Goal: Information Seeking & Learning: Learn about a topic

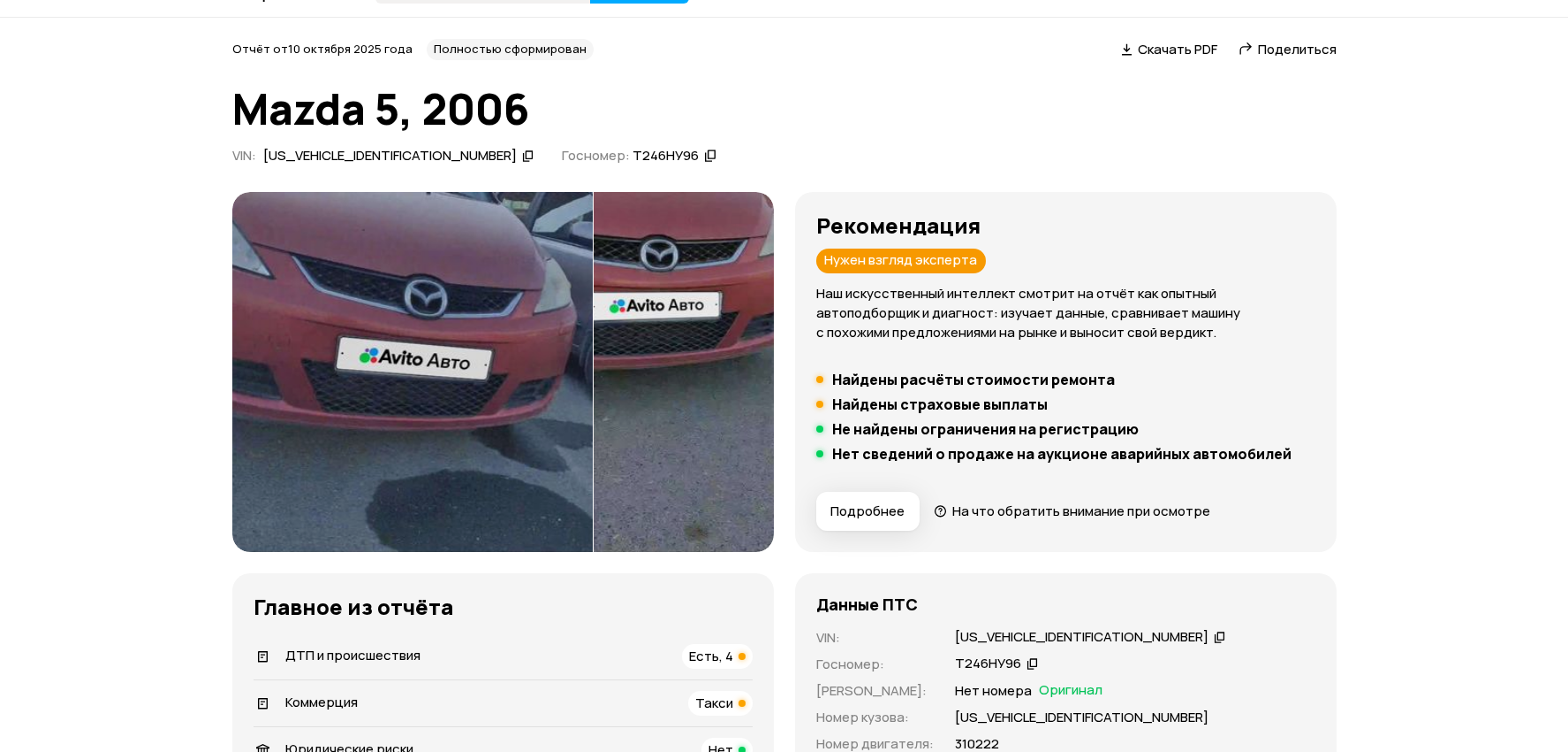
scroll to position [41, 0]
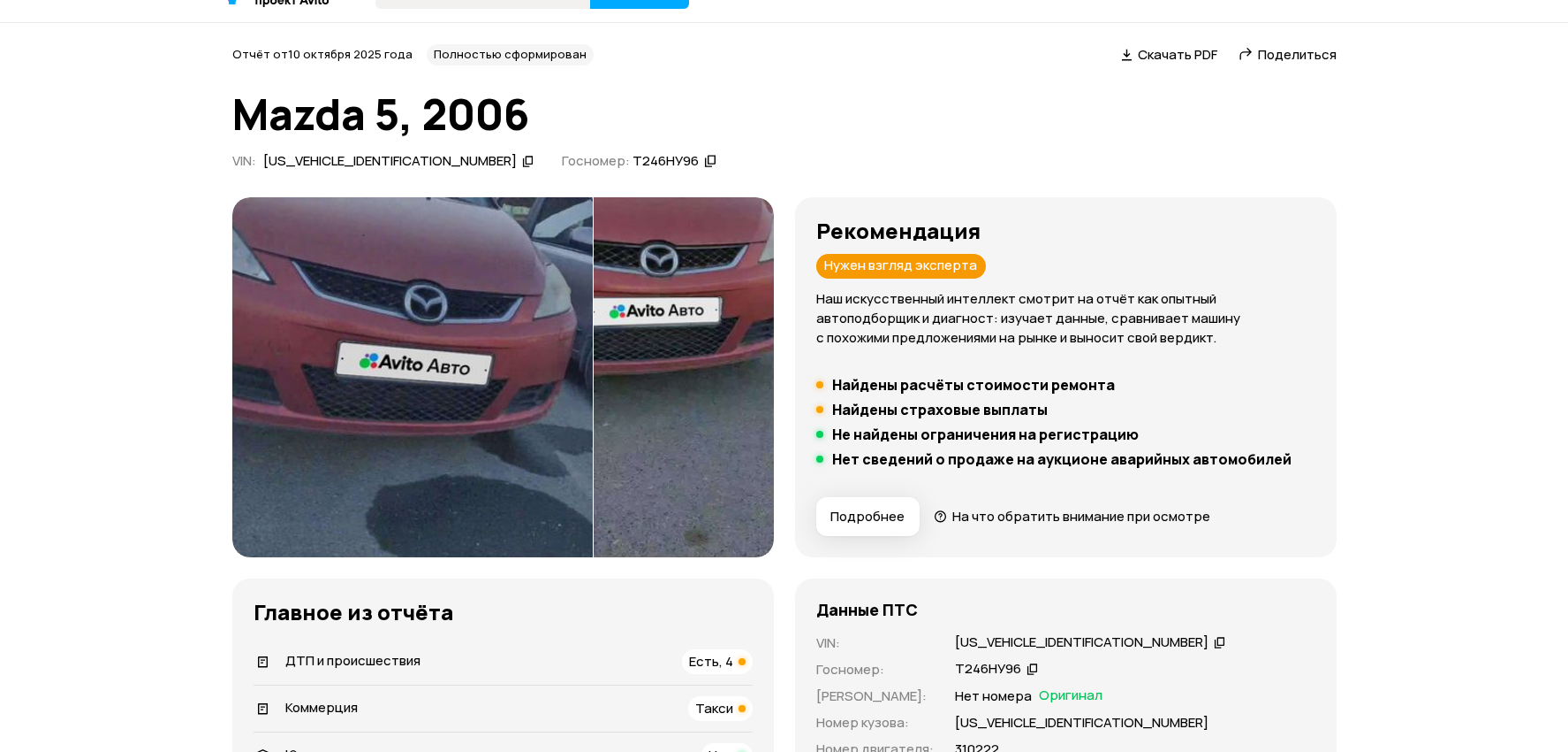
click at [470, 285] on img at bounding box center [413, 376] width 360 height 360
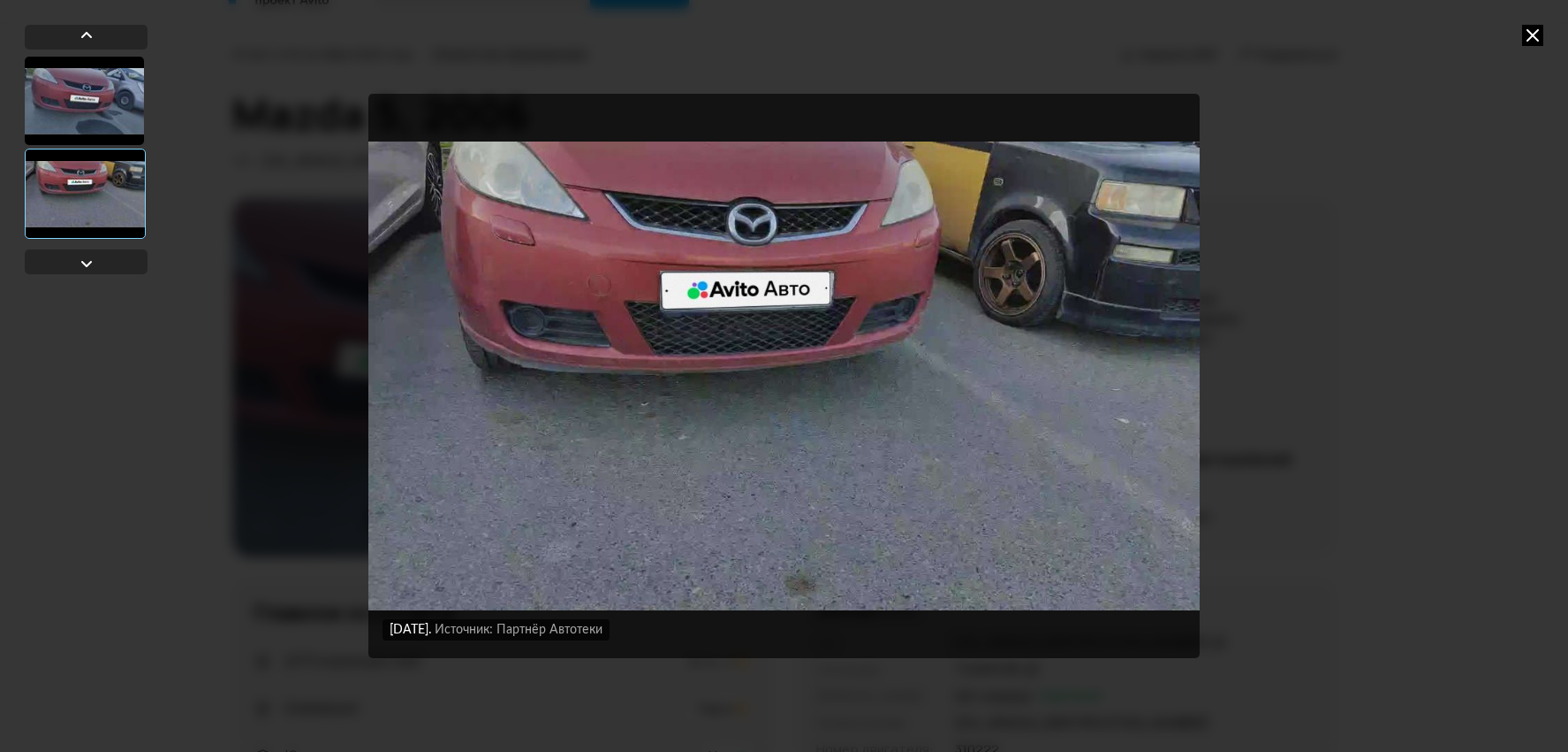
click at [1404, 322] on div "[DATE] Источник: Партнёр Автотеки [DATE] Источник: Партнёр Автотеки" at bounding box center [784, 376] width 1568 height 752
click at [93, 76] on div at bounding box center [84, 100] width 119 height 88
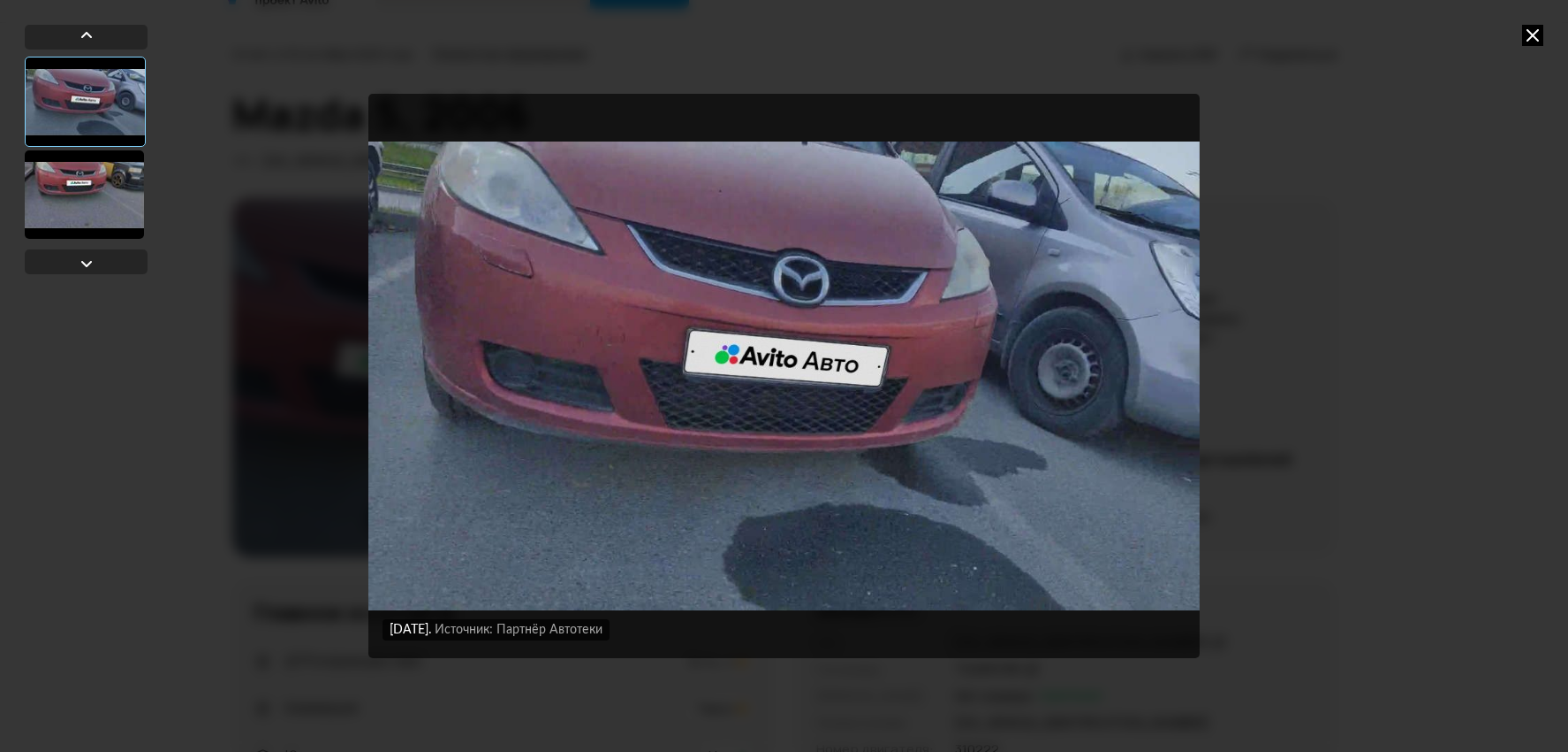
click at [96, 172] on div at bounding box center [84, 194] width 119 height 88
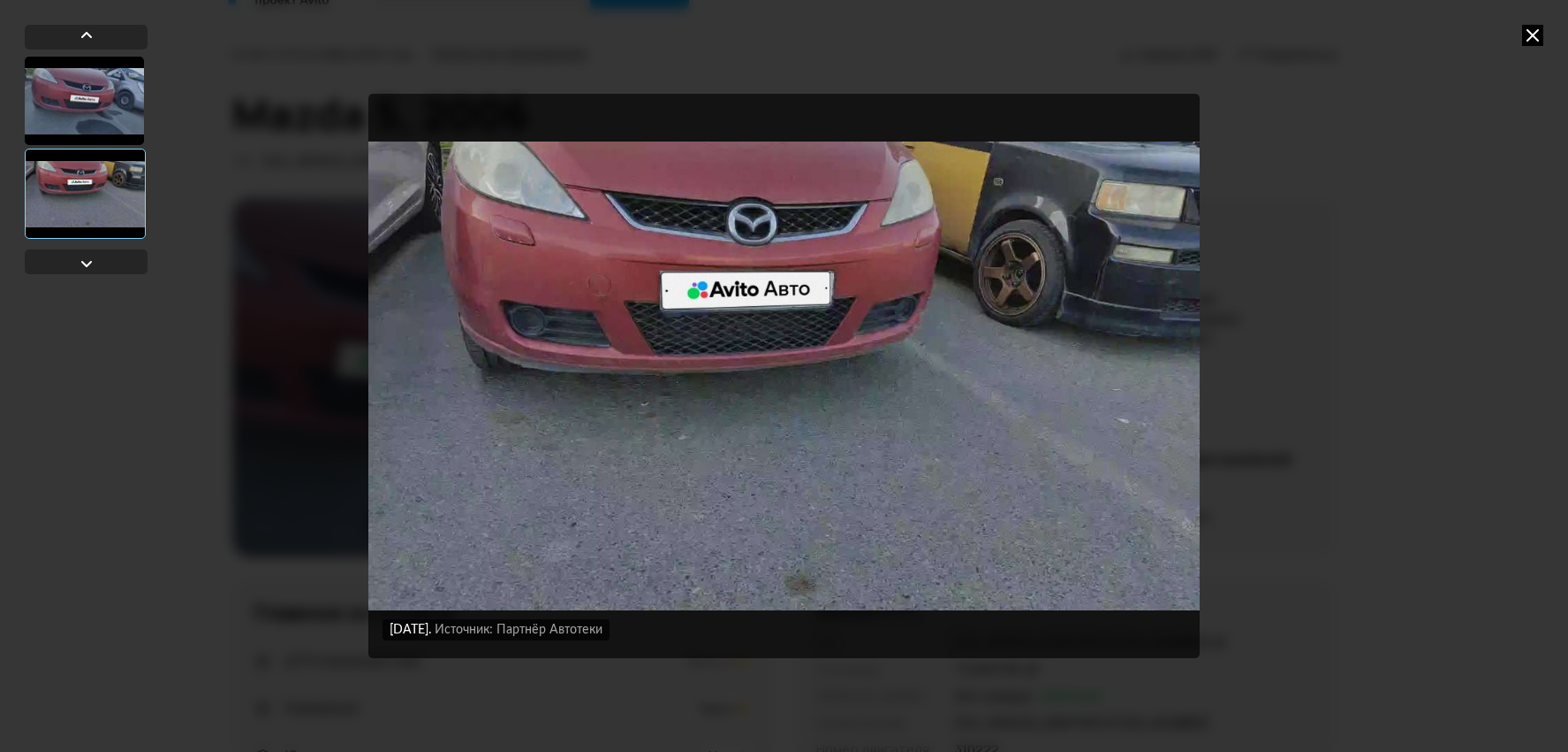
click at [1534, 42] on icon at bounding box center [1533, 36] width 21 height 21
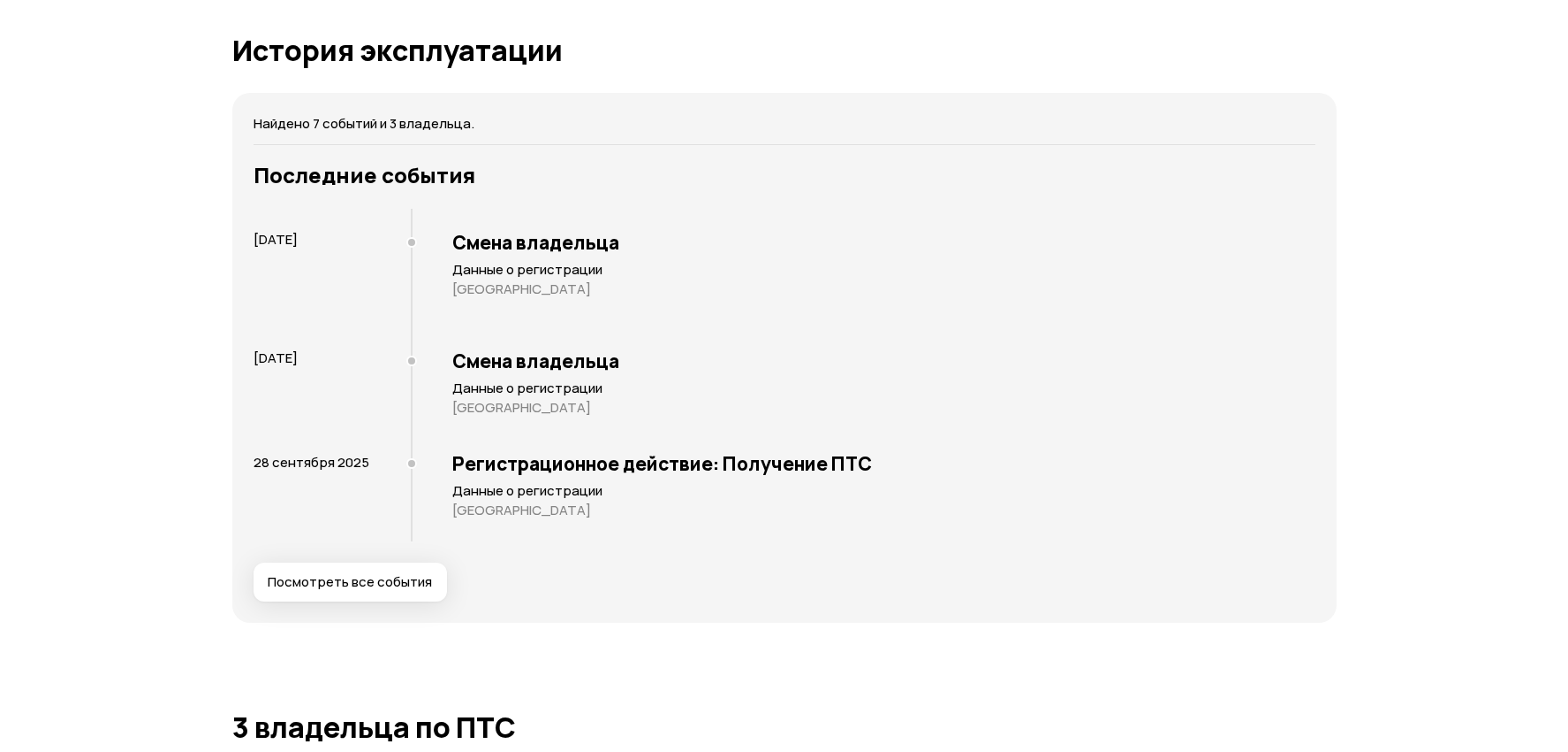
scroll to position [3345, 0]
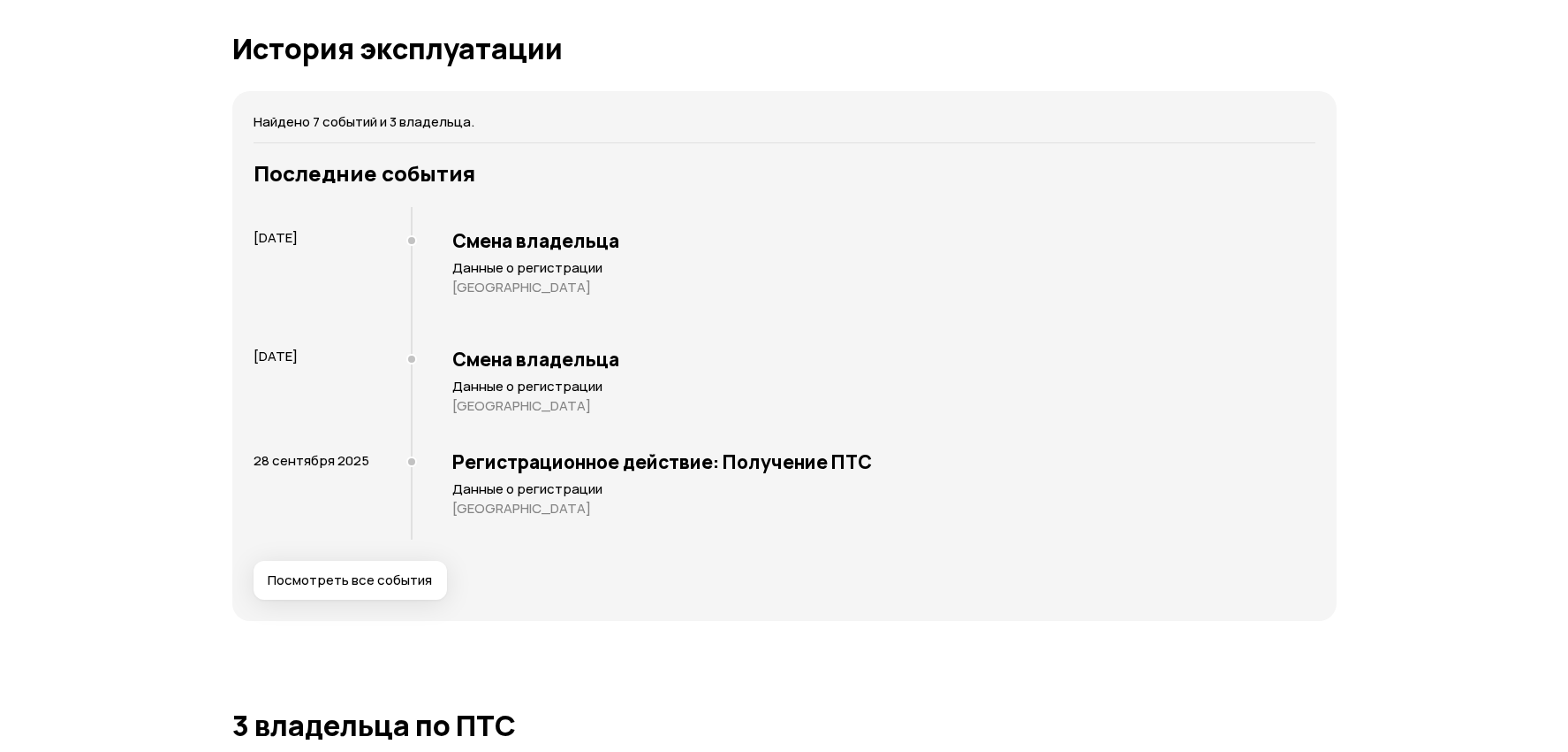
click at [398, 573] on span "Посмотреть все события" at bounding box center [350, 580] width 165 height 17
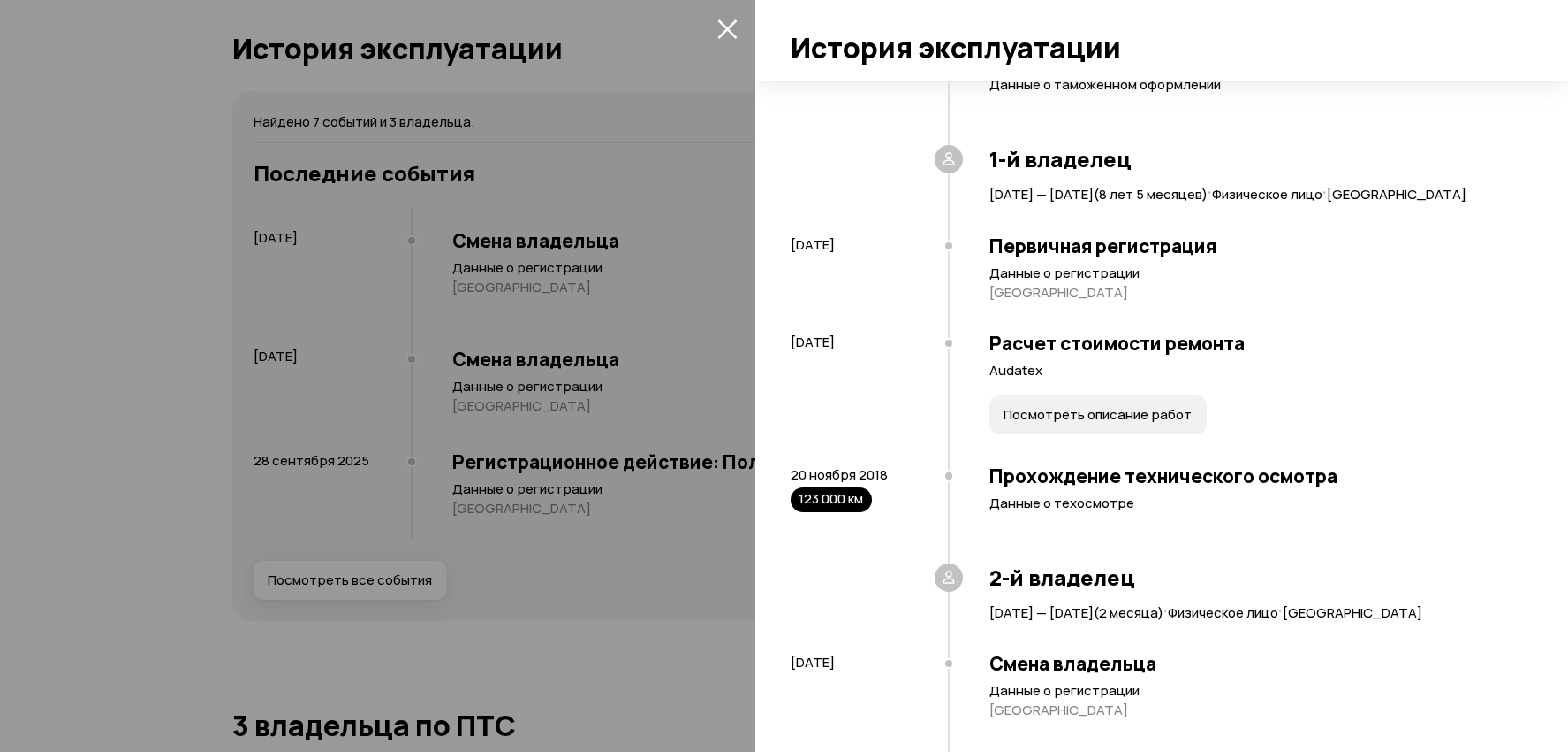
scroll to position [507, 0]
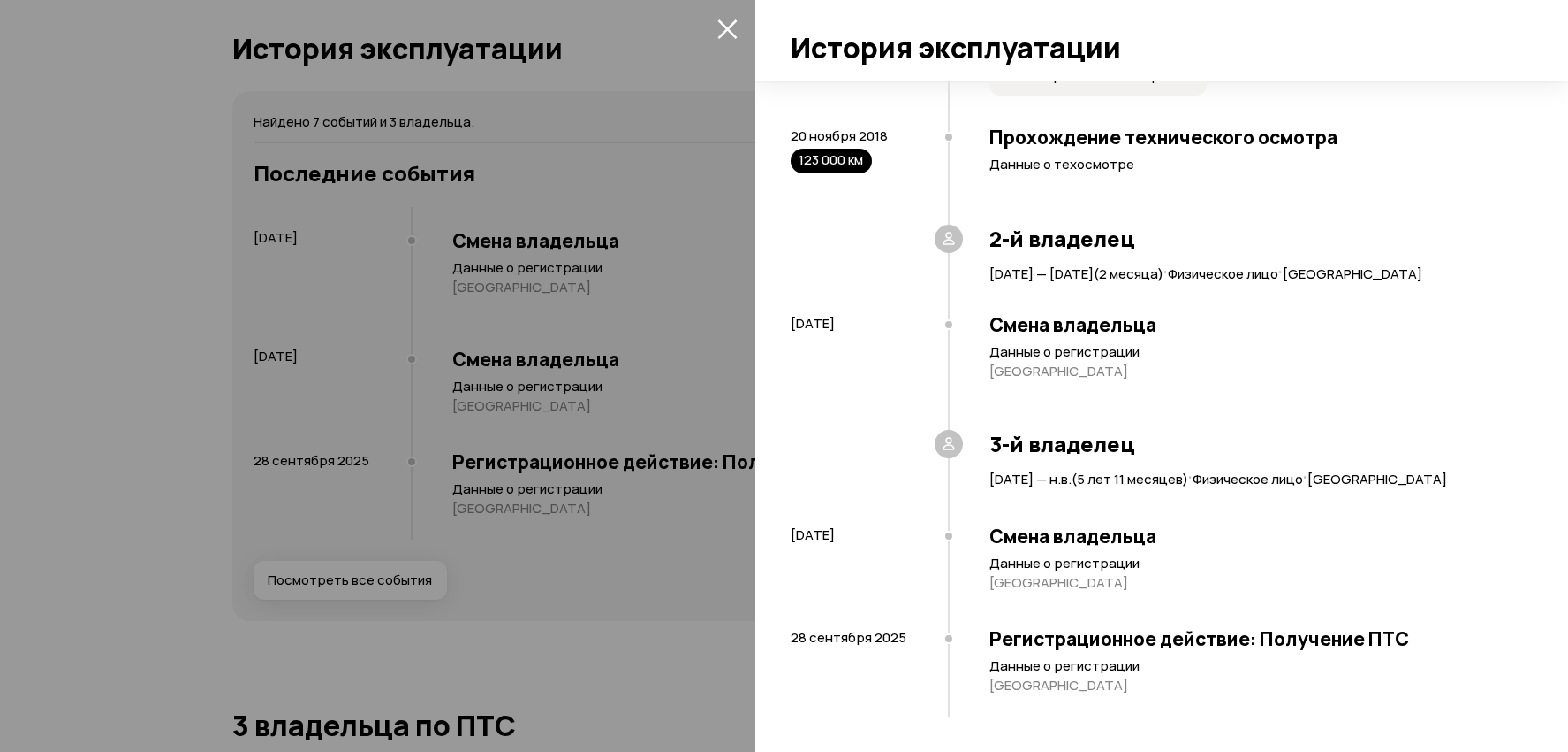
click at [657, 534] on div at bounding box center [784, 376] width 1568 height 752
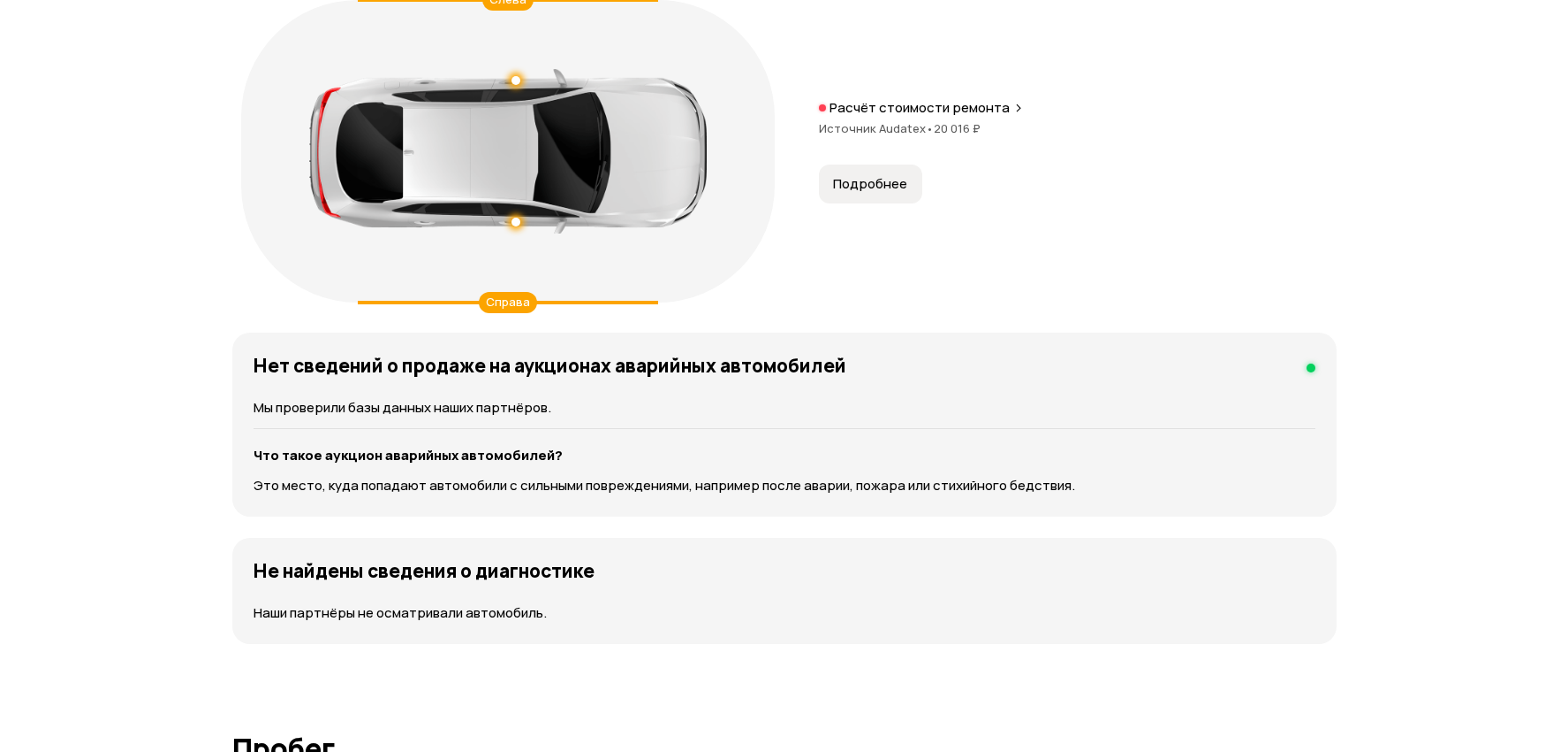
scroll to position [2019, 0]
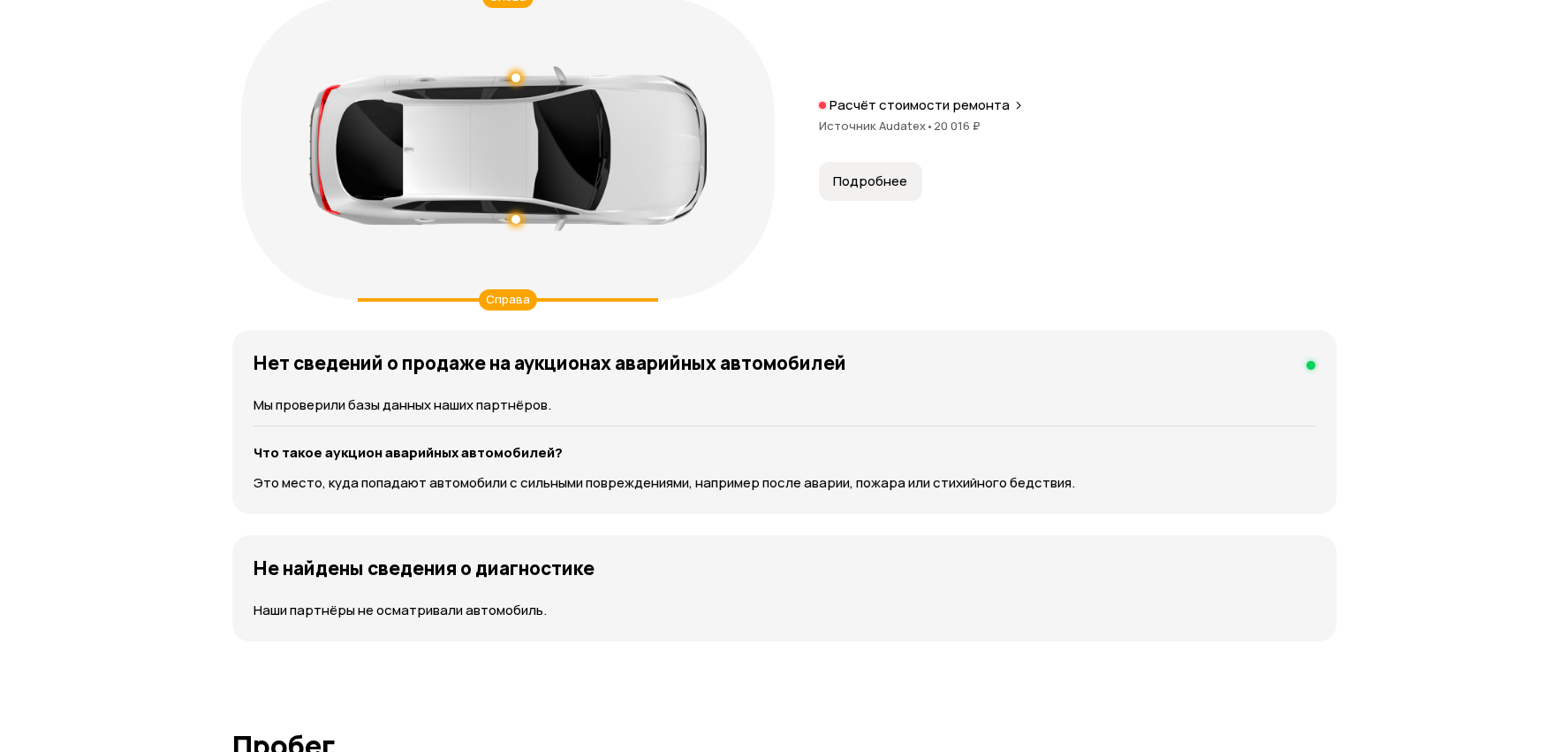
click at [881, 173] on span "Подробнее" at bounding box center [870, 181] width 75 height 17
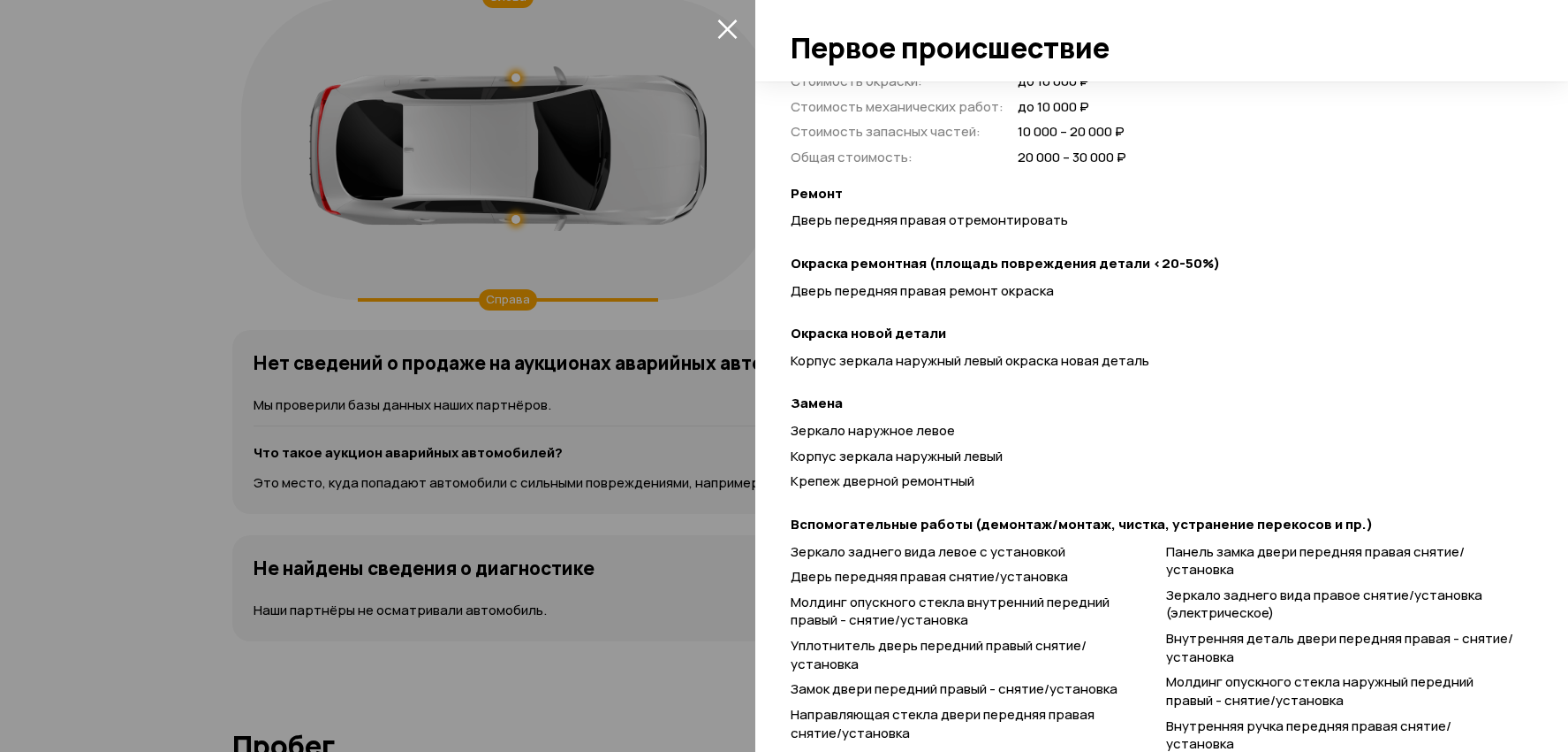
scroll to position [618, 0]
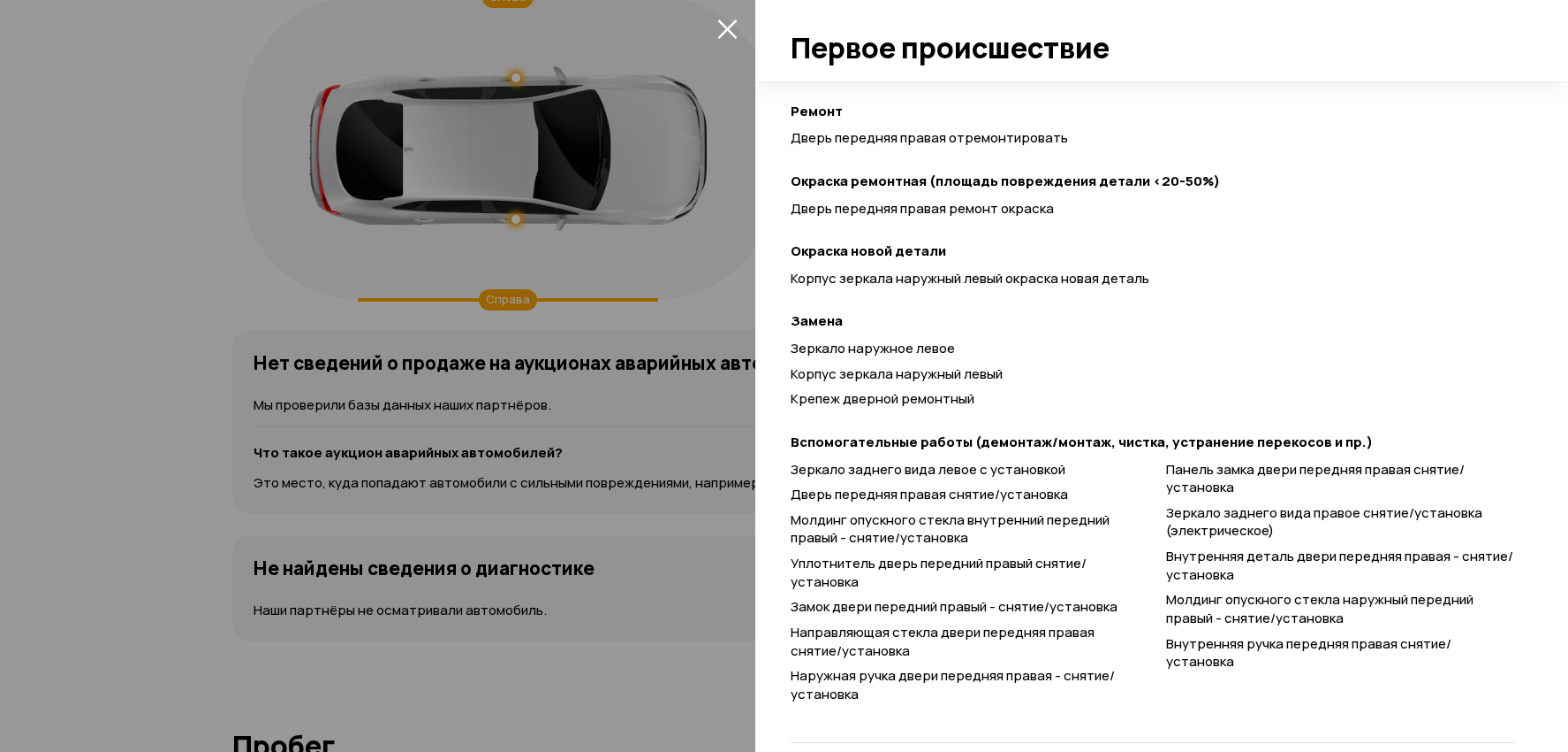
click at [745, 25] on div at bounding box center [784, 376] width 1568 height 752
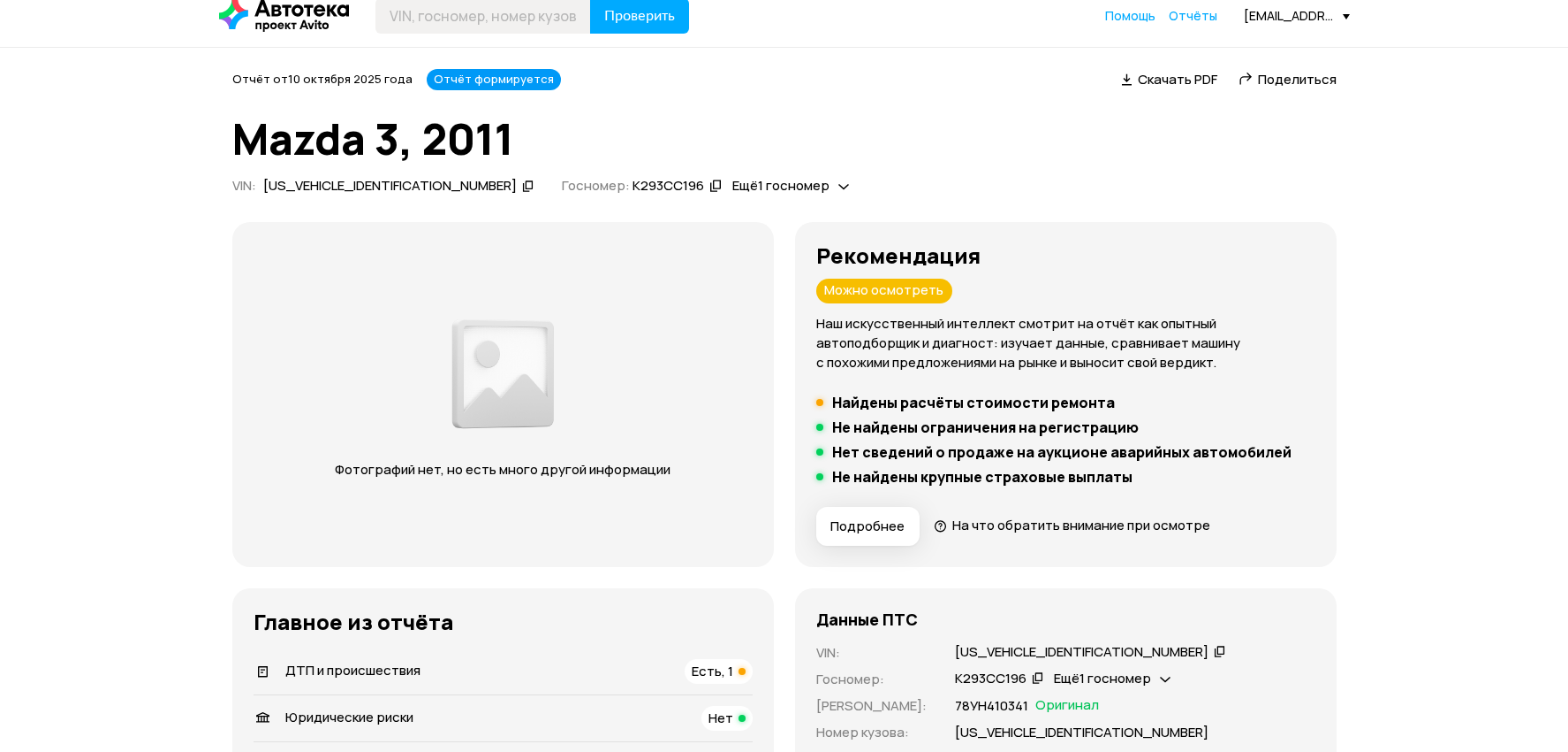
scroll to position [19, 0]
